Goal: Task Accomplishment & Management: Manage account settings

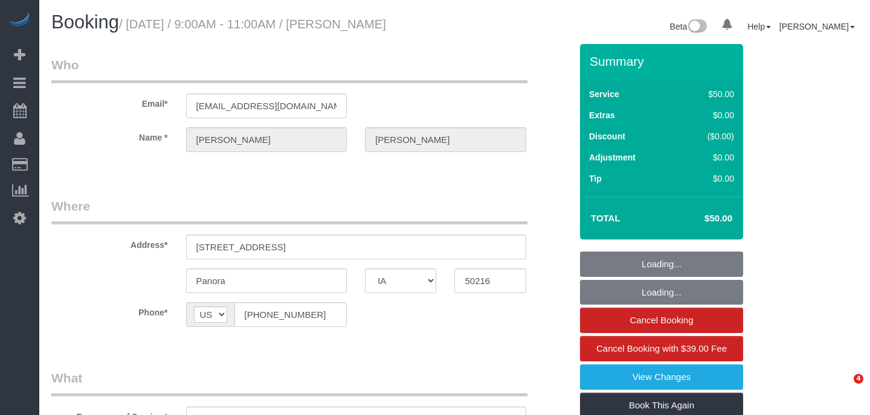
select select "IA"
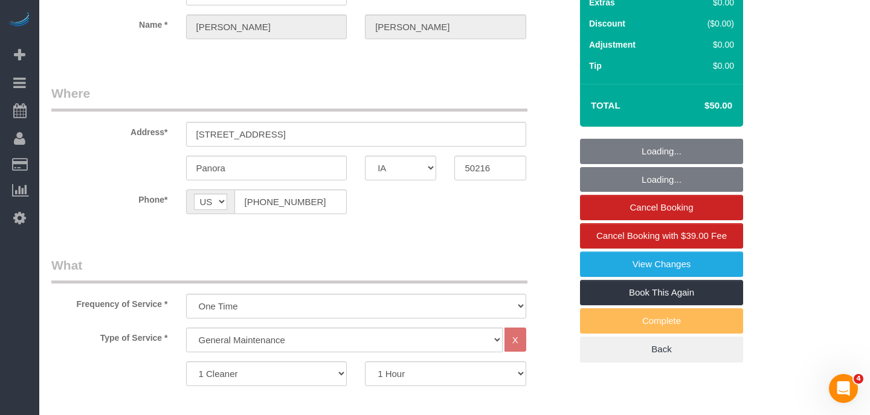
select select "object:896"
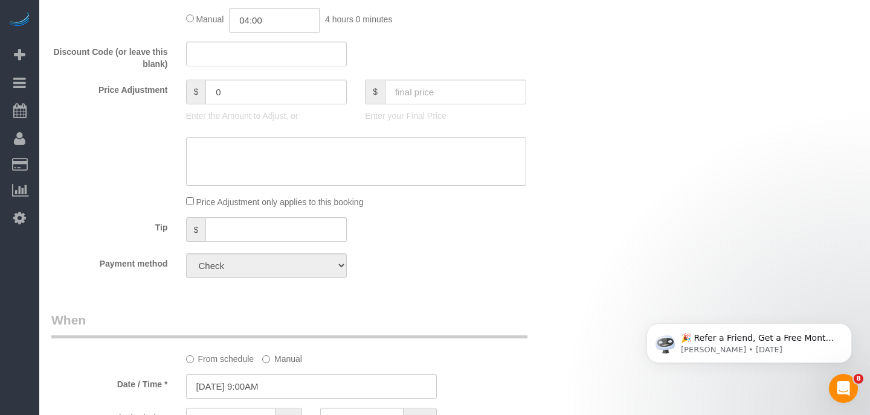
scroll to position [552, 0]
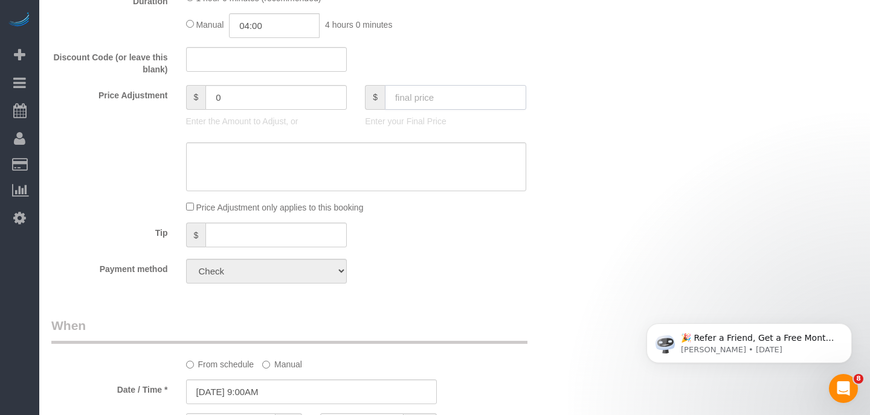
click at [409, 105] on input "text" at bounding box center [455, 97] width 141 height 25
type input "100"
type input "50"
type input "80"
type input "30"
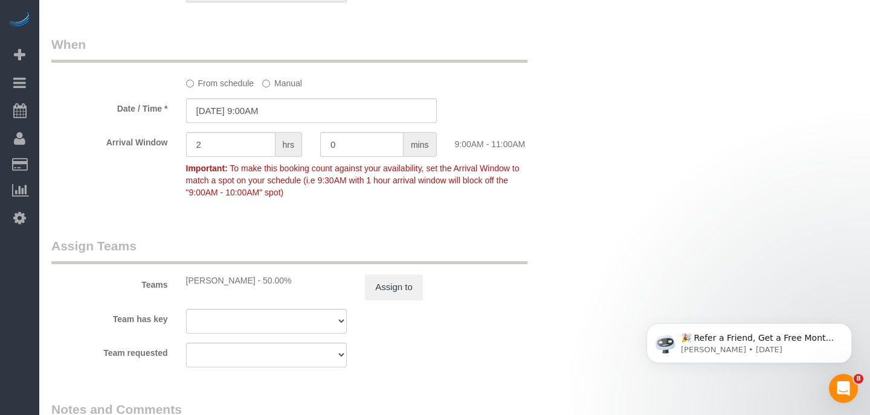
scroll to position [865, 0]
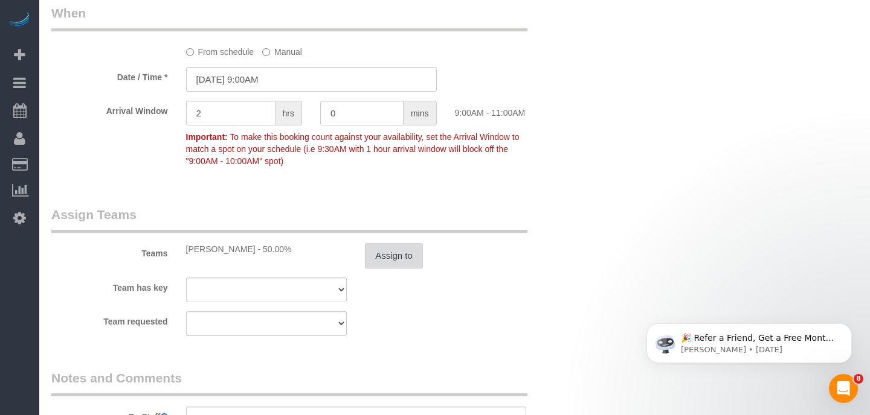
click at [393, 267] on button "Assign to" at bounding box center [394, 255] width 58 height 25
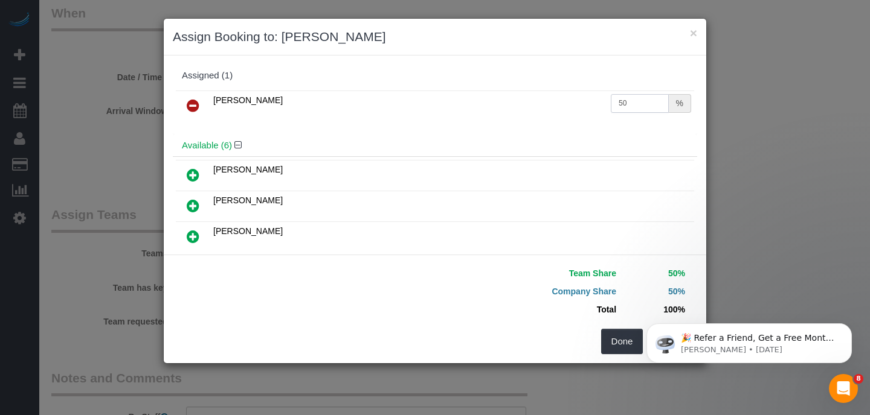
click at [621, 103] on input "50" at bounding box center [640, 103] width 58 height 19
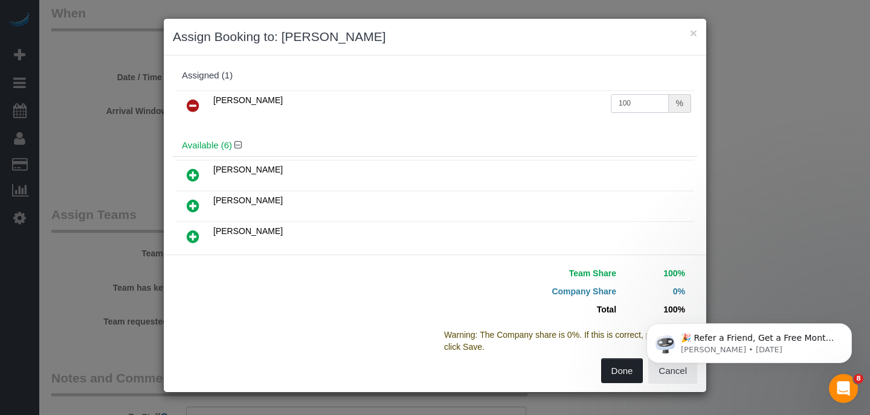
type input "100"
click at [613, 377] on button "Done" at bounding box center [622, 371] width 42 height 25
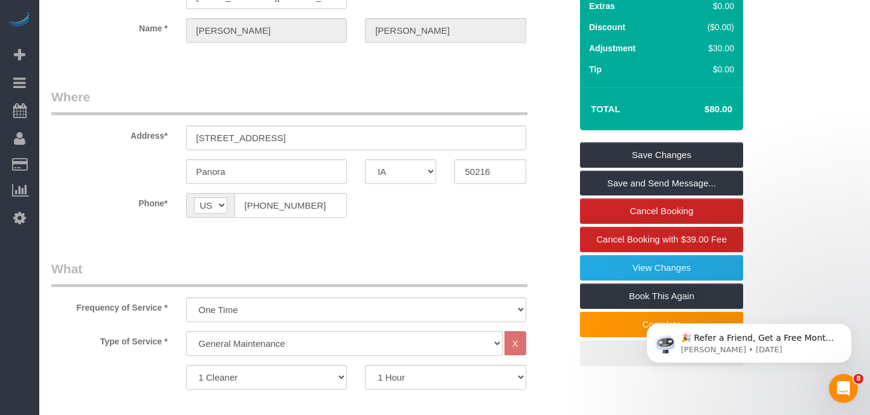
scroll to position [0, 0]
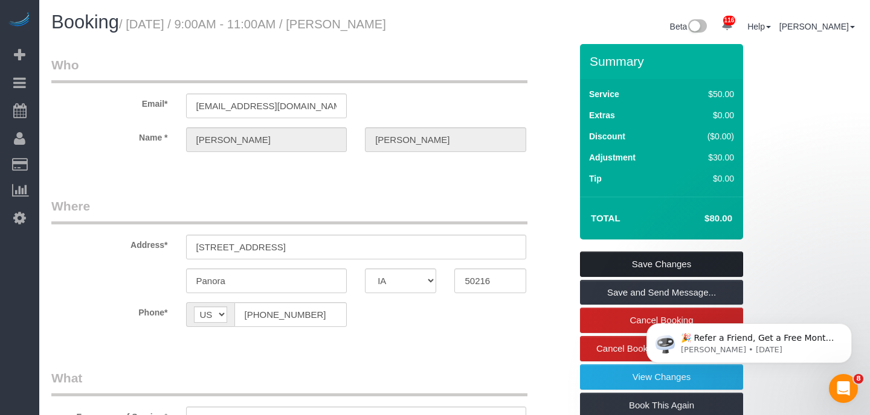
click at [650, 277] on link "Save Changes" at bounding box center [661, 264] width 163 height 25
